Goal: Communication & Community: Answer question/provide support

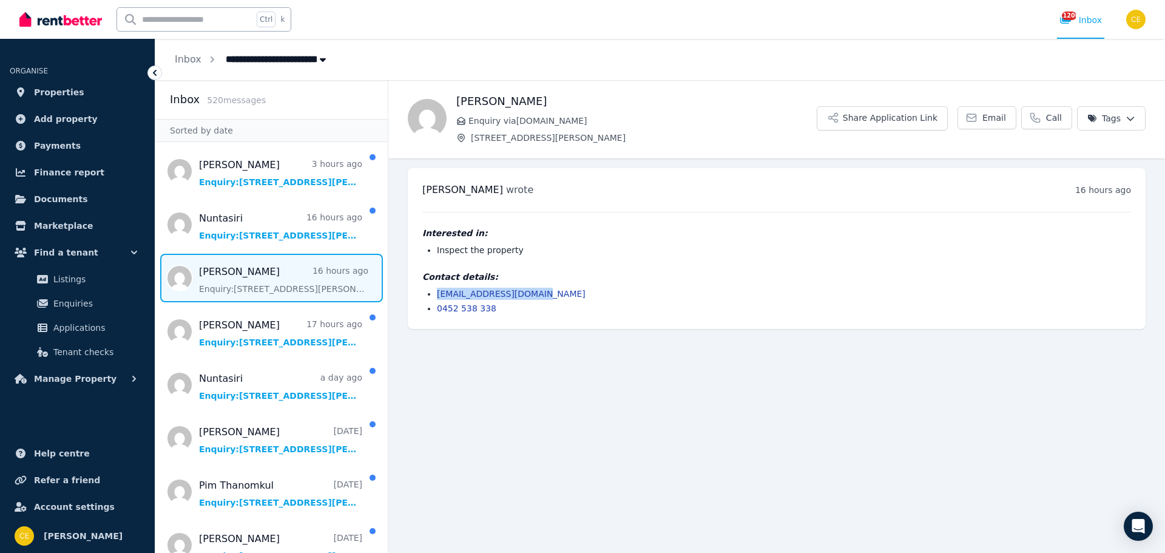
copy link "[EMAIL_ADDRESS][DOMAIN_NAME]"
drag, startPoint x: 547, startPoint y: 294, endPoint x: 385, endPoint y: 317, distance: 163.6
click at [438, 293] on li "[EMAIL_ADDRESS][DOMAIN_NAME]" at bounding box center [784, 294] width 694 height 12
copy link "[EMAIL_ADDRESS][DOMAIN_NAME]"
drag, startPoint x: 491, startPoint y: 311, endPoint x: 419, endPoint y: 310, distance: 72.2
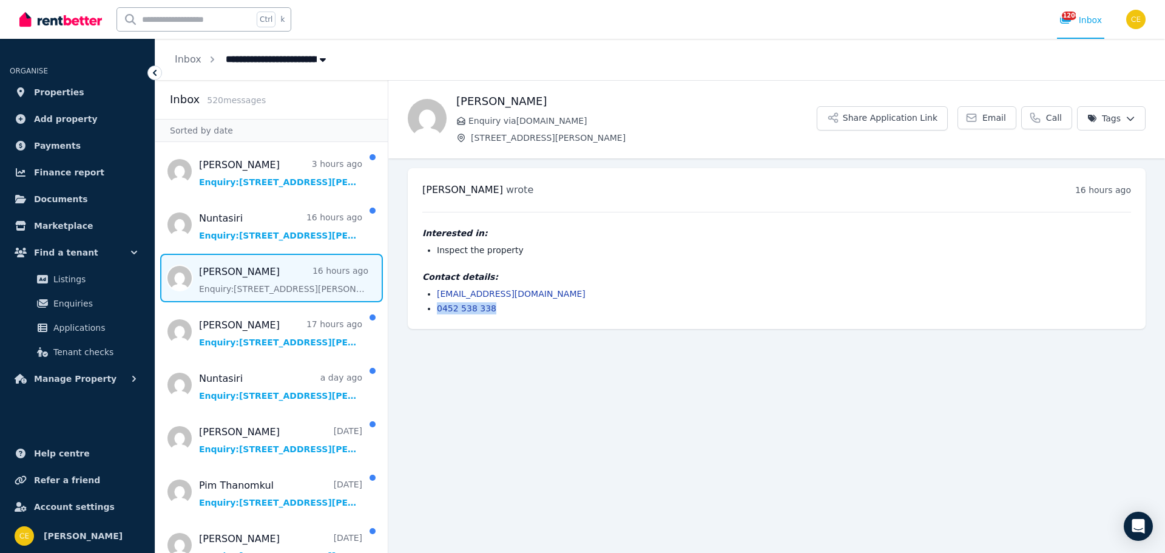
click at [419, 310] on div "[PERSON_NAME] wrote 16 hours ago 6:52 pm [DATE][DATE] Interested in: Inspect th…" at bounding box center [777, 248] width 738 height 161
copy link "0452 538 338"
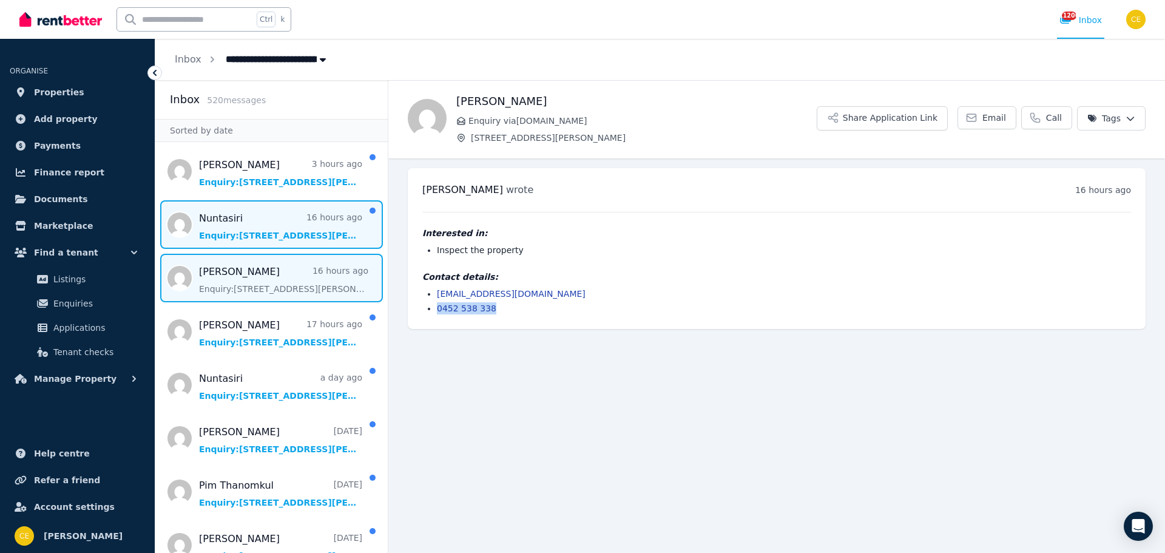
click at [272, 216] on span "Message list" at bounding box center [271, 224] width 232 height 49
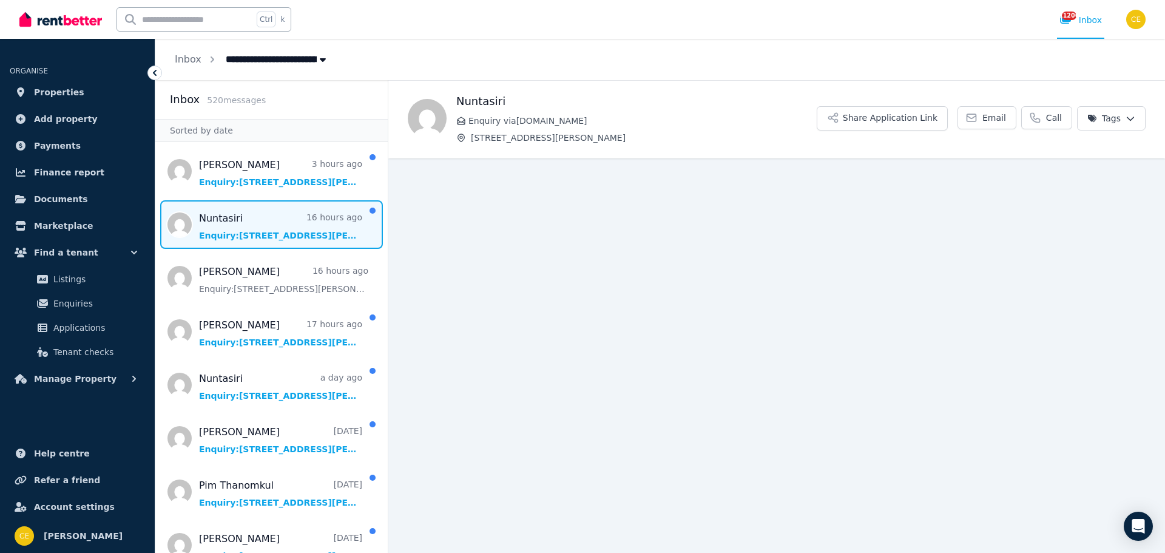
click at [274, 210] on span "Message list" at bounding box center [271, 224] width 232 height 49
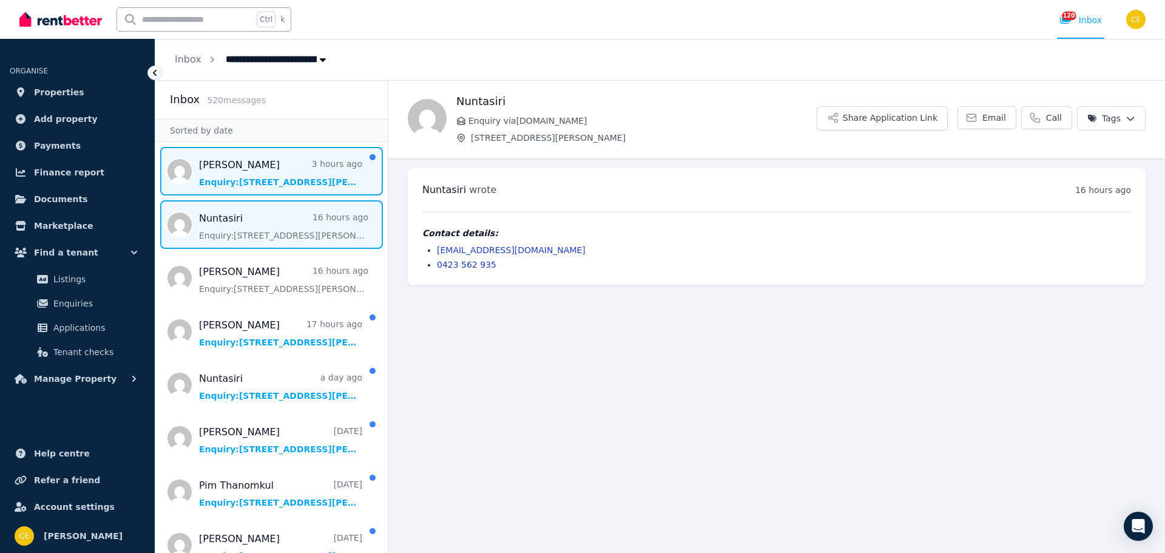
click at [259, 162] on span "Message list" at bounding box center [271, 171] width 232 height 49
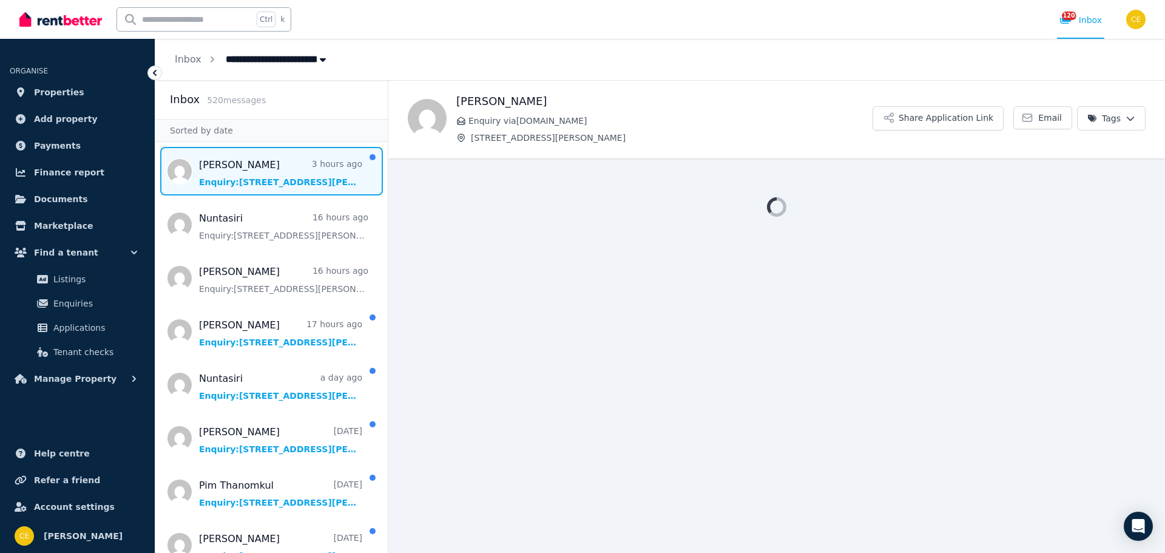
click at [259, 162] on span "Message list" at bounding box center [271, 171] width 232 height 49
click at [271, 191] on span "Message list" at bounding box center [271, 171] width 232 height 49
drag, startPoint x: 271, startPoint y: 209, endPoint x: 272, endPoint y: 177, distance: 32.2
click at [271, 209] on span "Message list" at bounding box center [271, 224] width 232 height 49
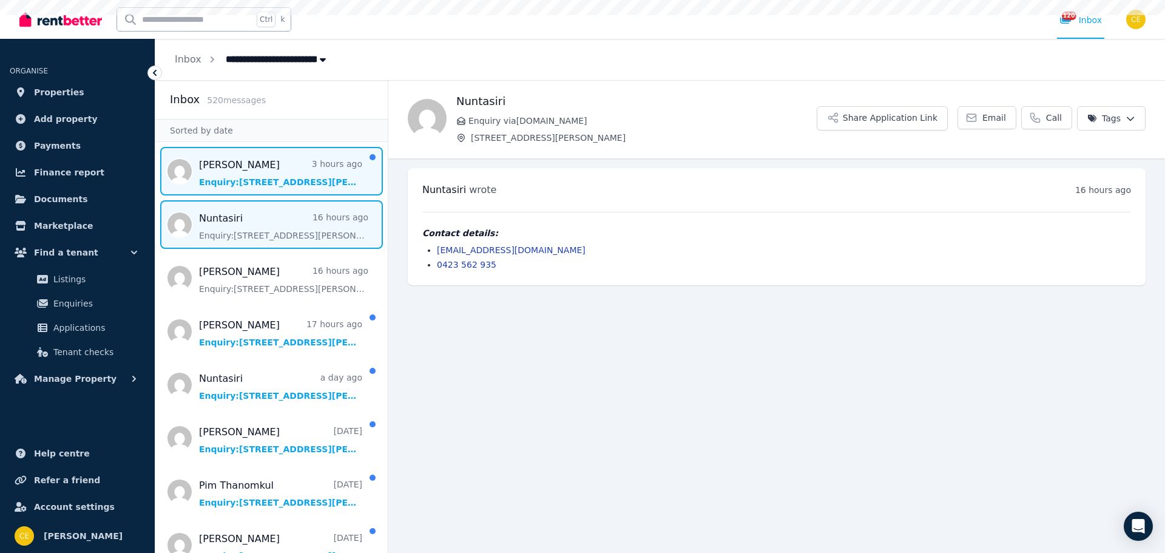
click at [272, 163] on span "Message list" at bounding box center [271, 171] width 232 height 49
